Goal: Transaction & Acquisition: Purchase product/service

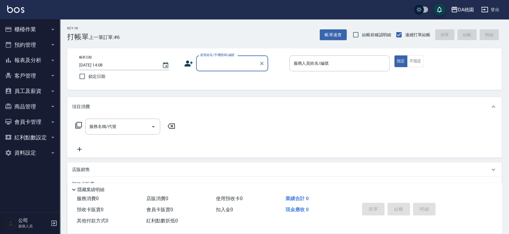
click at [39, 27] on button "櫃檯作業" at bounding box center [29, 30] width 55 height 16
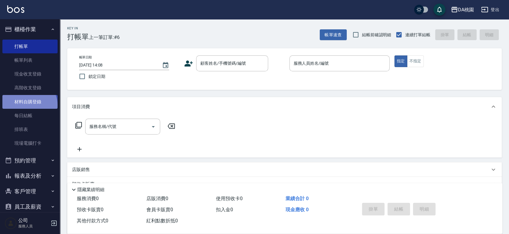
click at [29, 105] on link "材料自購登錄" at bounding box center [29, 102] width 55 height 14
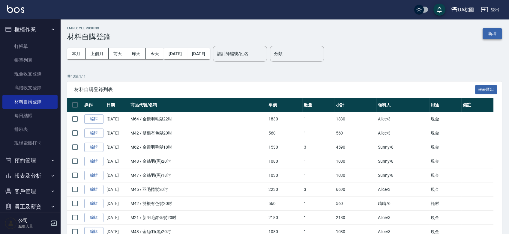
click at [490, 33] on button "新增" at bounding box center [491, 33] width 19 height 11
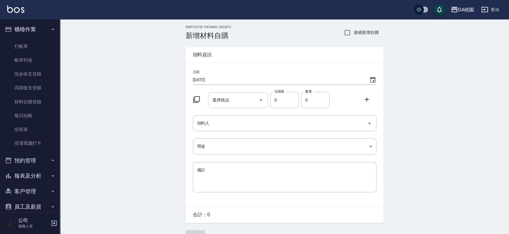
click at [226, 101] on div "選擇商品 選擇商品" at bounding box center [238, 100] width 60 height 16
type input "j"
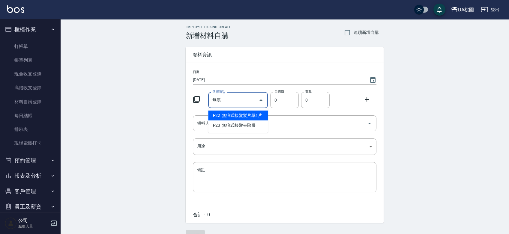
type input "無"
type input "KH珍珠髮根燙一劑"
type input "520"
type input "1"
click at [226, 101] on input "KH珍珠髮根燙一劑" at bounding box center [229, 100] width 37 height 10
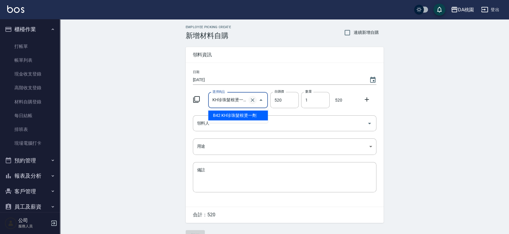
click at [252, 98] on icon "Clear" at bounding box center [252, 100] width 6 height 6
type input "0"
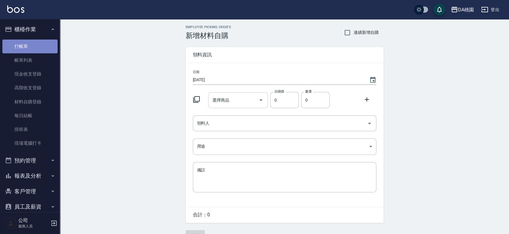
click at [31, 44] on link "打帳單" at bounding box center [29, 47] width 55 height 14
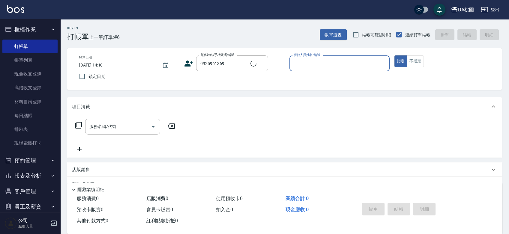
type input "[PERSON_NAME]/0925961369/02438"
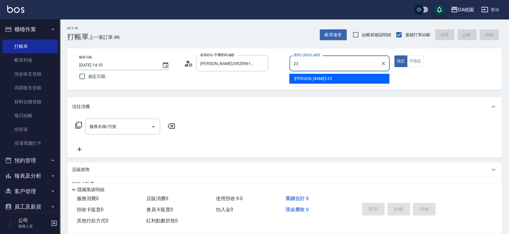
type input "[PERSON_NAME] -23"
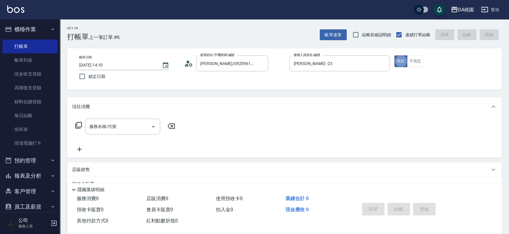
type button "true"
type input "200"
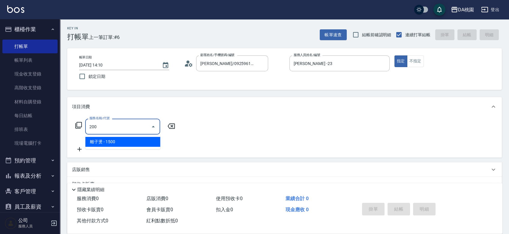
type input "150"
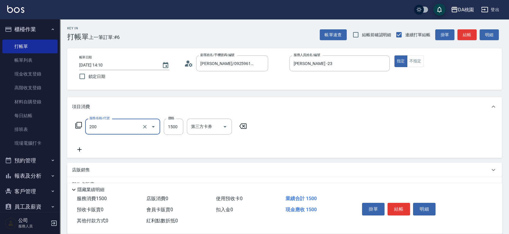
type input "離子燙(200)"
click at [457, 151] on div "服務名稱/代號 離子燙(200) 服務名稱/代號 價格 1500 價格 第三方卡券 第三方卡券" at bounding box center [284, 137] width 434 height 42
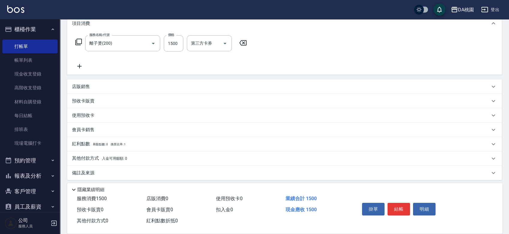
scroll to position [86, 0]
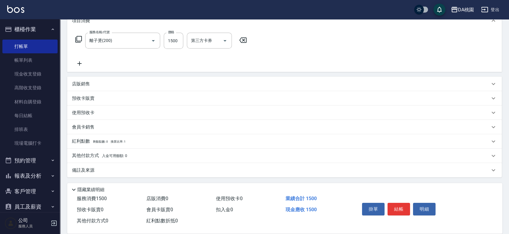
click at [163, 155] on div "其他付款方式 入金可用餘額: 0" at bounding box center [281, 156] width 418 height 7
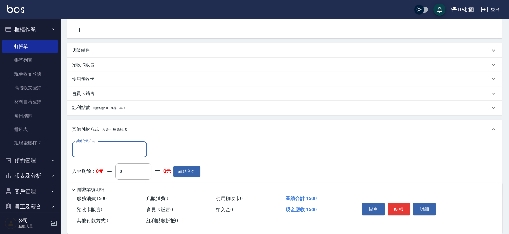
scroll to position [156, 0]
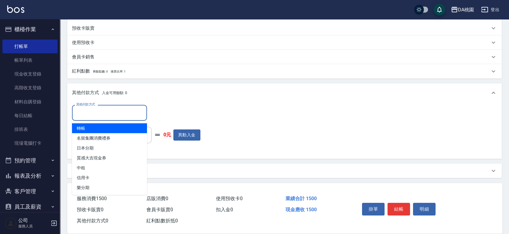
click at [96, 111] on input "其他付款方式" at bounding box center [110, 113] width 70 height 10
click at [97, 130] on span "轉帳" at bounding box center [109, 128] width 75 height 10
type input "轉帳"
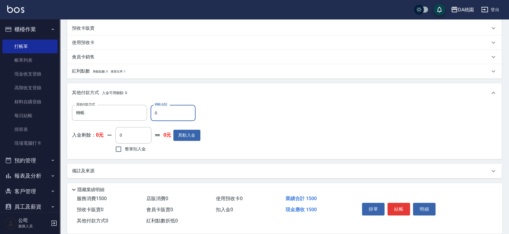
click at [153, 111] on input "0" at bounding box center [172, 113] width 45 height 16
type input "10"
type input "140"
type input "150"
type input "130"
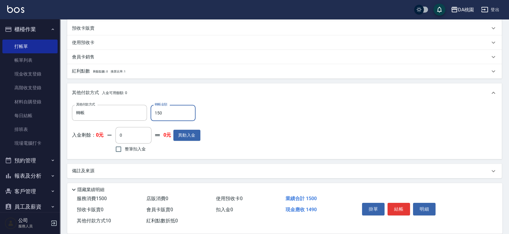
type input "1500"
type input "0"
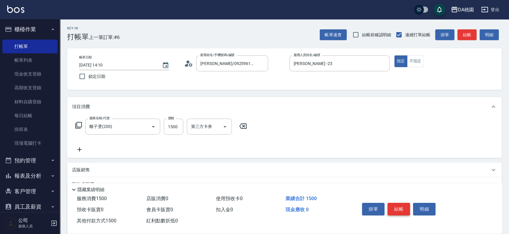
type input "1500"
click at [397, 208] on button "結帳" at bounding box center [398, 209] width 22 height 13
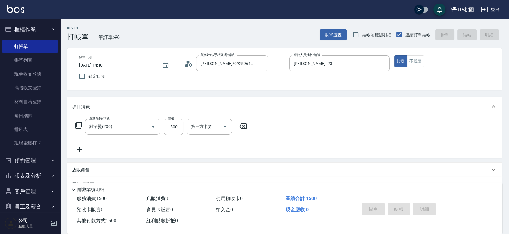
type input "[DATE] 14:33"
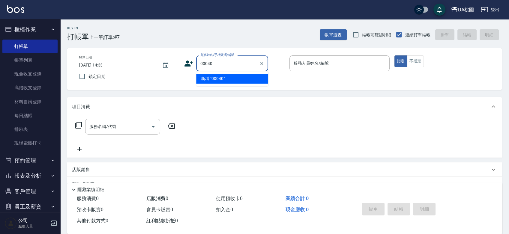
type input "00040"
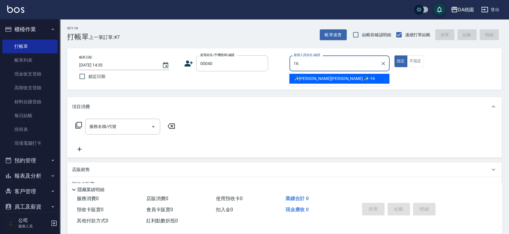
type input "✨[PERSON_NAME][PERSON_NAME] ✨-16"
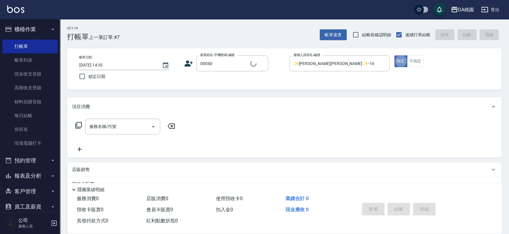
type input "公司/公司00040/00040"
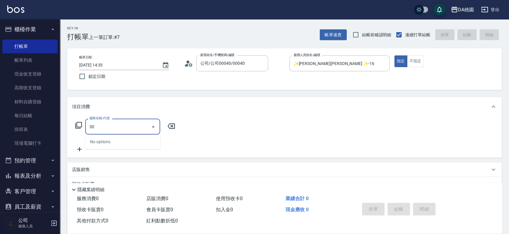
type input "303"
type input "30"
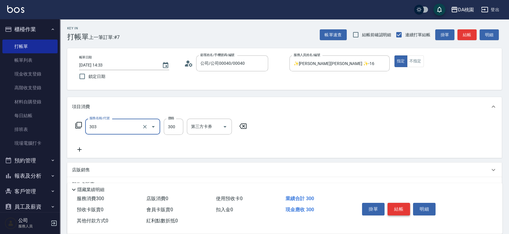
type input "A級剪髮(303)"
type input "5"
type input "0"
type input "50"
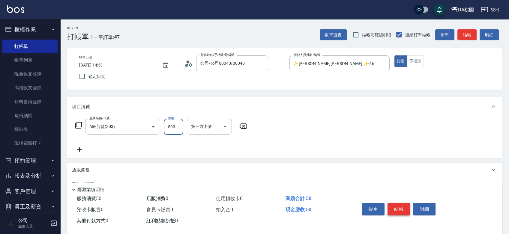
type input "500"
click at [397, 208] on button "結帳" at bounding box center [398, 209] width 22 height 13
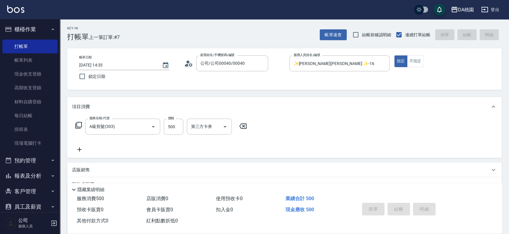
type input "0"
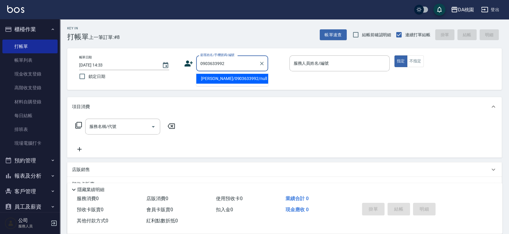
type input "[PERSON_NAME]/0903633992/null"
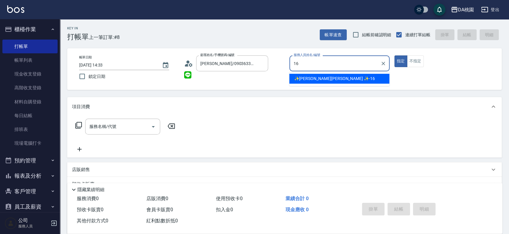
type input "✨[PERSON_NAME][PERSON_NAME] ✨-16"
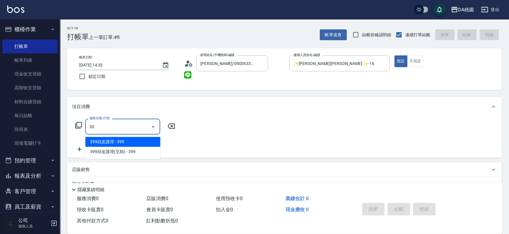
type input "303"
type input "30"
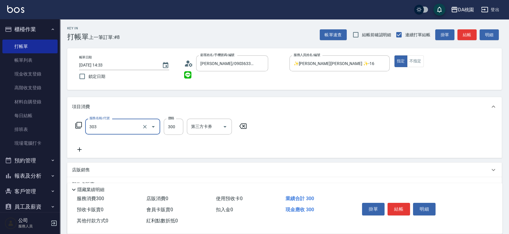
type input "A級剪髮(303)"
type input "0"
type input "50"
type input "500"
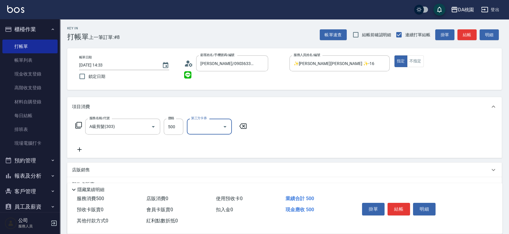
click at [397, 208] on button "結帳" at bounding box center [398, 209] width 22 height 13
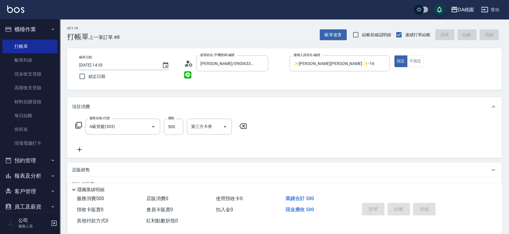
type input "0"
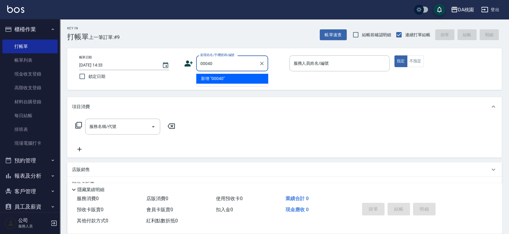
type input "00040"
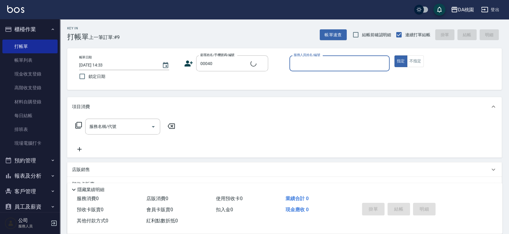
type input "3"
type input "公司/公司00040/00040"
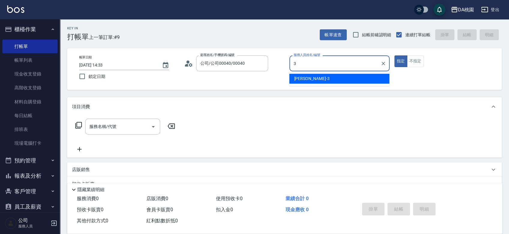
type input "[PERSON_NAME]-3"
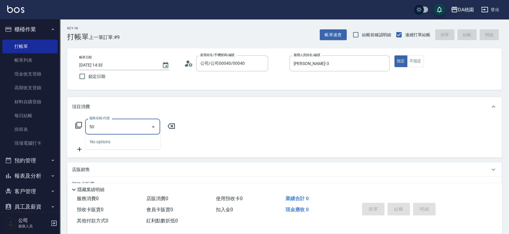
type input "500"
type input "20"
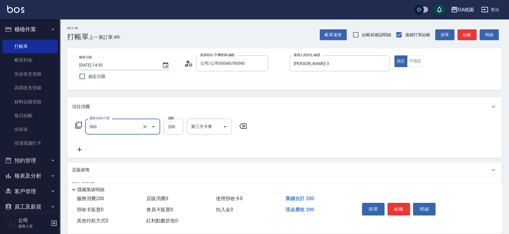
type input "洗髮(500)"
type input "0"
type input "25"
type input "20"
type input "250"
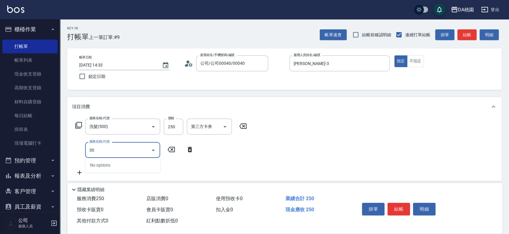
type input "303"
type input "50"
type input "A級剪髮(303)"
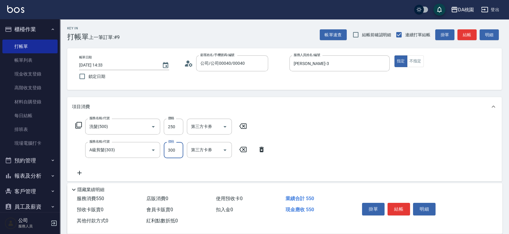
type input "20"
type input "35"
type input "60"
type input "350"
click at [395, 208] on button "結帳" at bounding box center [398, 209] width 22 height 13
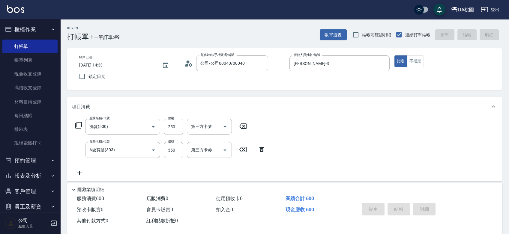
type input "0"
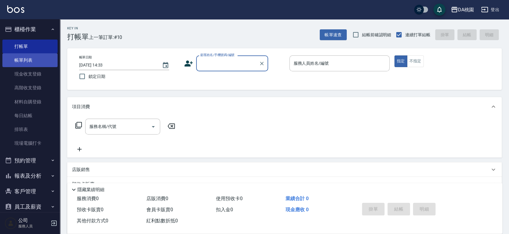
click at [16, 59] on link "帳單列表" at bounding box center [29, 60] width 55 height 14
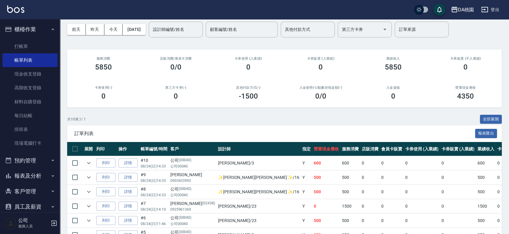
scroll to position [67, 0]
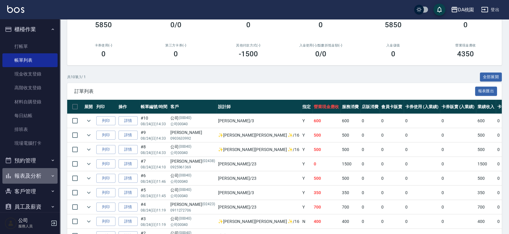
click at [38, 174] on button "報表及分析" at bounding box center [29, 176] width 55 height 16
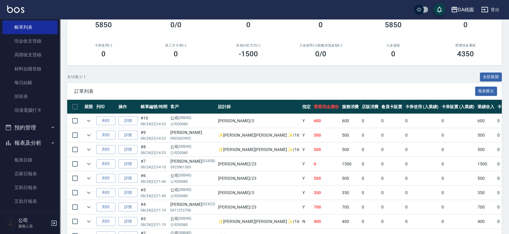
scroll to position [100, 0]
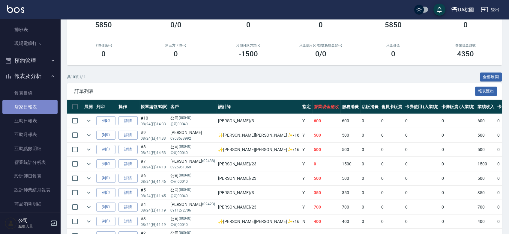
click at [43, 106] on link "店家日報表" at bounding box center [29, 107] width 55 height 14
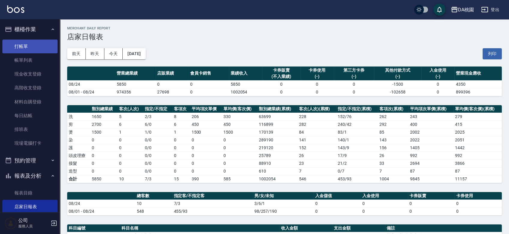
click at [34, 47] on link "打帳單" at bounding box center [29, 47] width 55 height 14
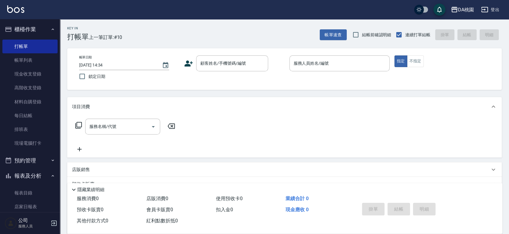
click at [278, 85] on div "帳單日期 [DATE] 14:34 鎖定日期 顧客姓名/手機號碼/編號 顧客姓名/手機號碼/編號 服務人員姓名/編號 服務人員姓名/編號 指定 不指定" at bounding box center [284, 69] width 434 height 42
click at [448, 95] on div "Key In 打帳單 上一筆訂單:#10 帳單速查 結帳前確認明細 連續打單結帳 掛單 結帳 明細 帳單日期 [DATE] 14:34 鎖定日期 顧客姓名/手…" at bounding box center [284, 169] width 449 height 301
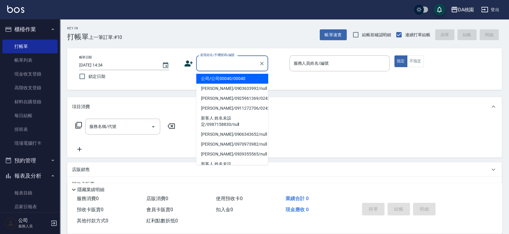
click at [223, 60] on input "顧客姓名/手機號碼/編號" at bounding box center [228, 63] width 58 height 10
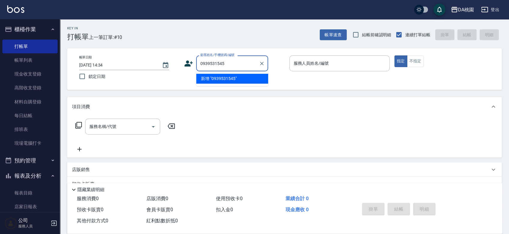
type input "0939531545"
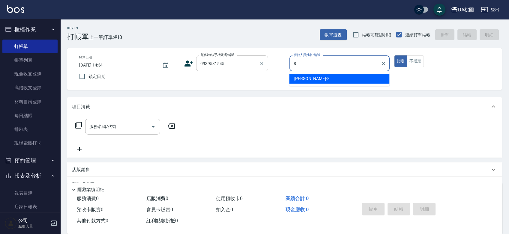
type input "[PERSON_NAME]-8"
type button "true"
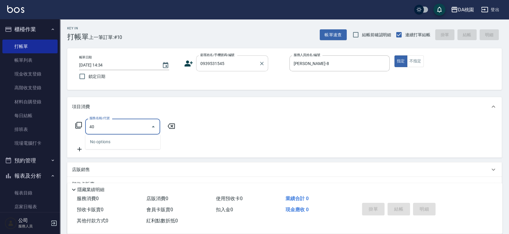
type input "401"
type input "150"
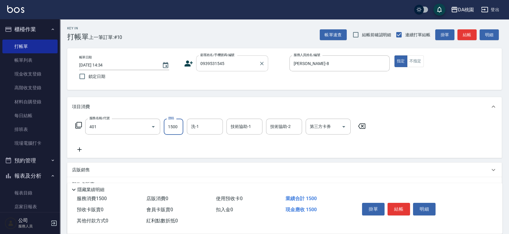
type input "染髮(互助)(401)"
type input "1"
type input "0"
type input "168"
type input "160"
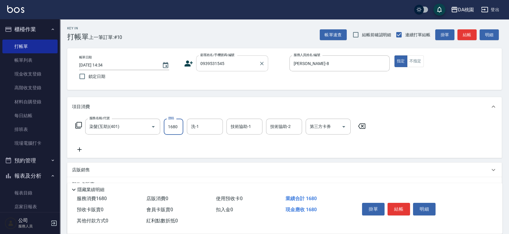
type input "1680"
type input "葶葶-20"
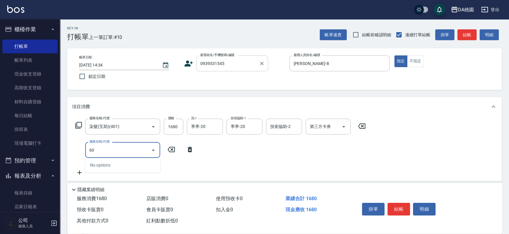
type input "609"
type input "280"
type input "鱗脂質護髮(互助)(609)"
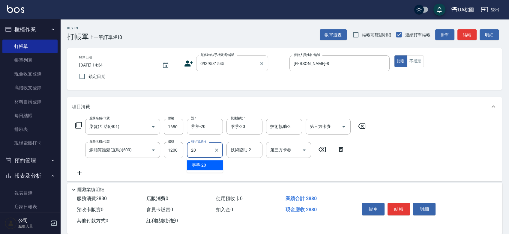
type input "葶葶-20"
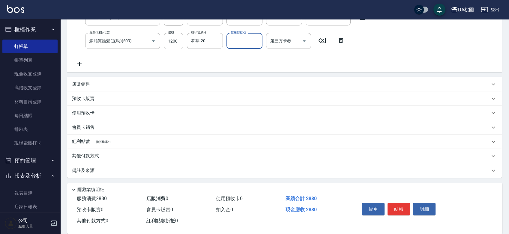
scroll to position [109, 0]
click at [162, 157] on div "其他付款方式" at bounding box center [281, 156] width 418 height 7
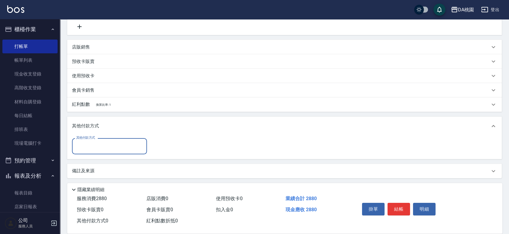
scroll to position [147, 0]
click at [100, 151] on div "其他付款方式" at bounding box center [109, 146] width 75 height 16
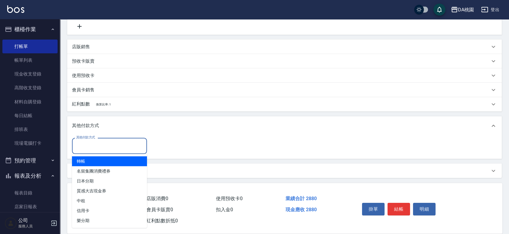
click at [95, 159] on span "轉帳" at bounding box center [109, 161] width 75 height 10
type input "轉帳"
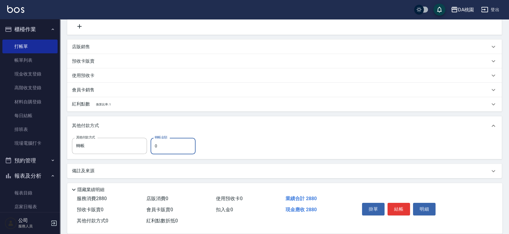
click at [152, 147] on input "0" at bounding box center [172, 146] width 45 height 16
type input "280"
type input "260"
type input "2880"
type input "0"
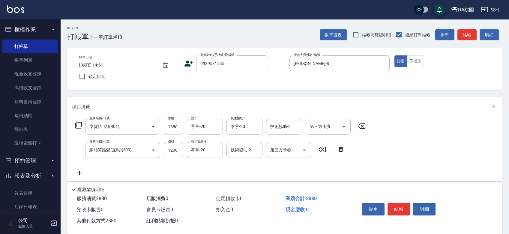
scroll to position [147, 0]
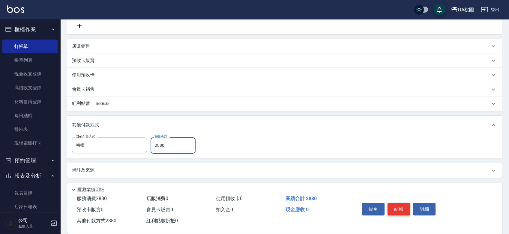
type input "2880"
click at [405, 209] on button "結帳" at bounding box center [398, 209] width 22 height 13
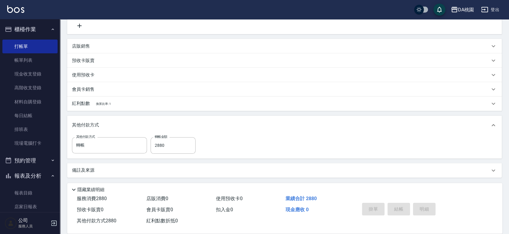
type input "[DATE] 14:54"
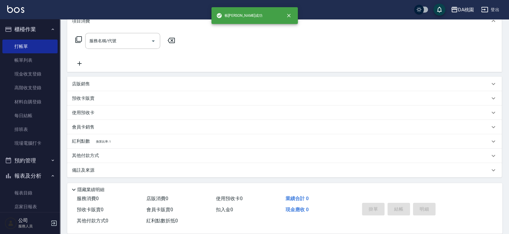
scroll to position [0, 0]
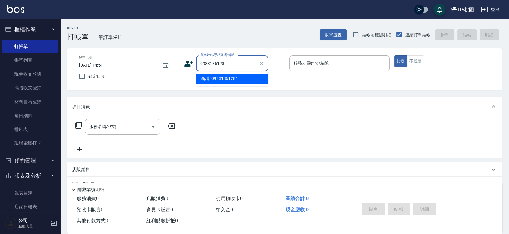
type input "0983136128"
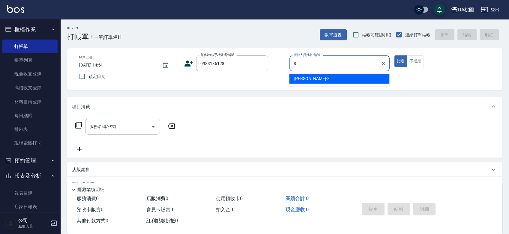
type input "[PERSON_NAME]-8"
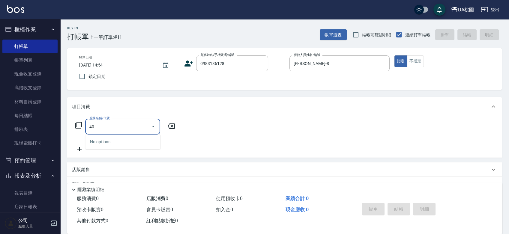
type input "401"
type input "150"
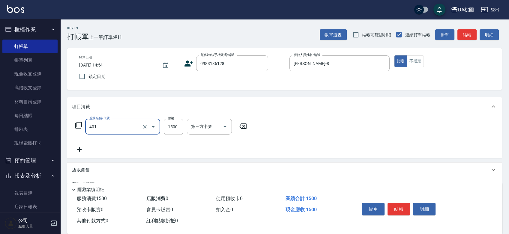
type input "染髮(互助)(401)"
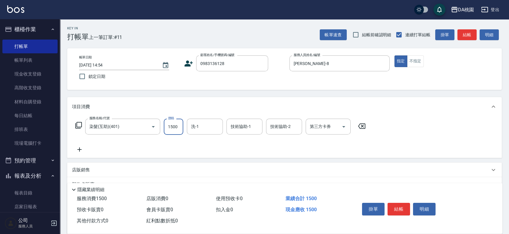
type input "2"
type input "0"
type input "228"
type input "220"
type input "2280"
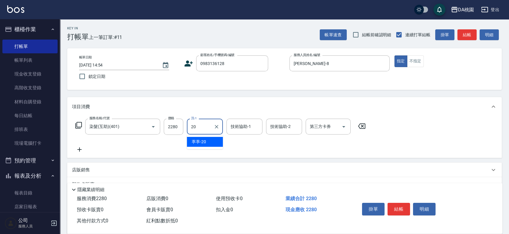
type input "葶葶-20"
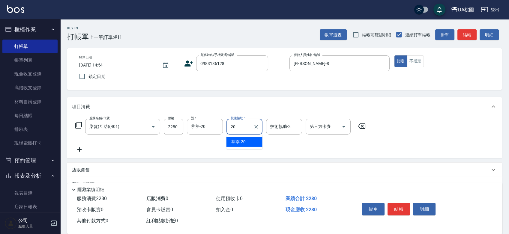
type input "葶葶-20"
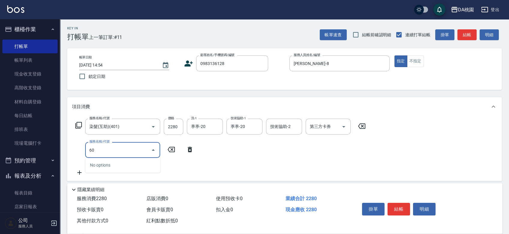
type input "609"
type input "340"
type input "鱗脂質護髮(互助)(609)"
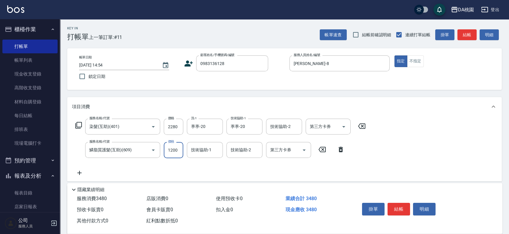
type input "1"
type input "220"
type input "150"
type input "240"
type input "1500"
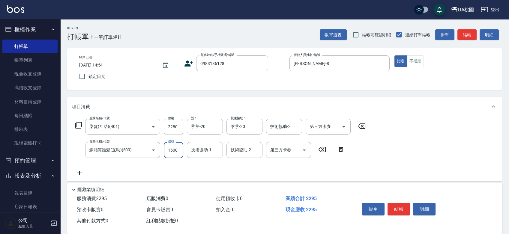
type input "370"
type input "1500"
type input "葶葶-20"
click at [400, 205] on button "結帳" at bounding box center [398, 209] width 22 height 13
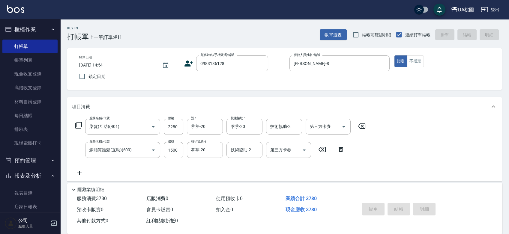
type input "0"
